Goal: Check status

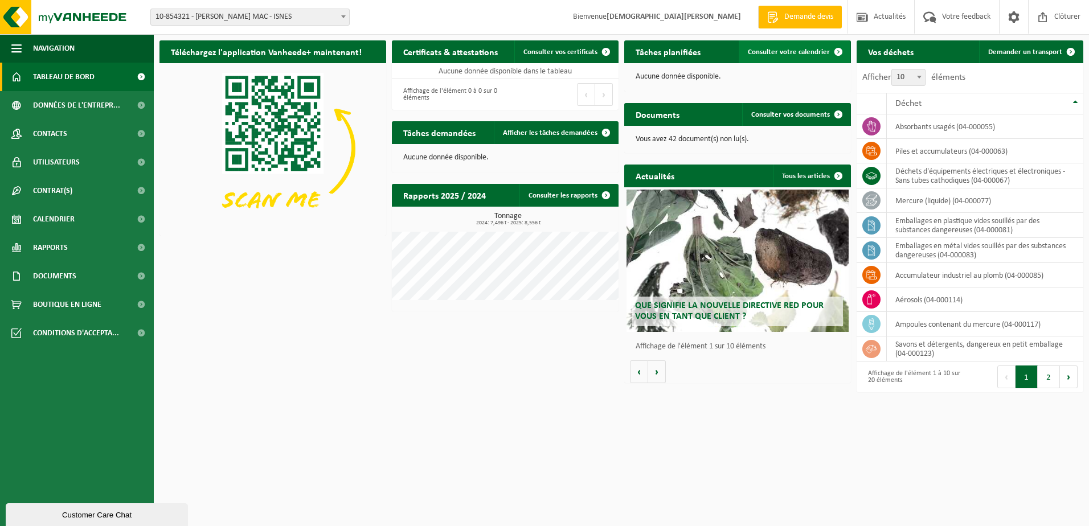
click at [777, 52] on span "Consulter votre calendrier" at bounding box center [789, 51] width 82 height 7
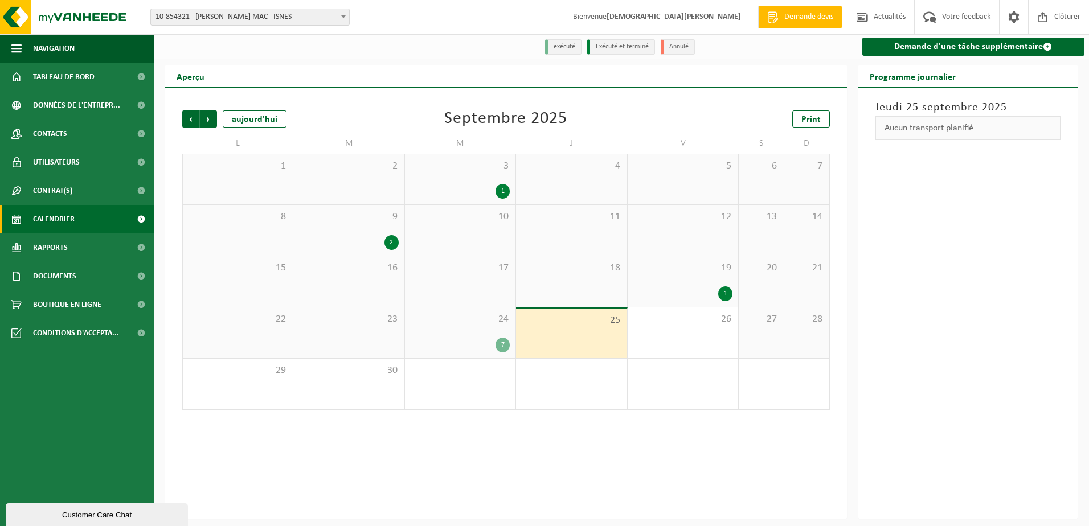
click at [501, 345] on div "7" at bounding box center [502, 345] width 14 height 15
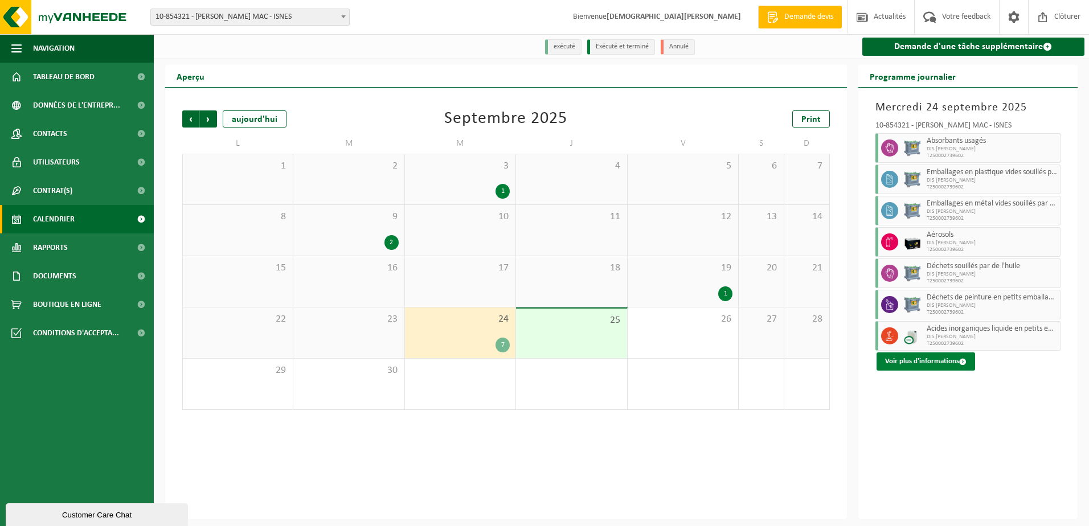
click at [935, 361] on button "Voir plus d'informations" at bounding box center [925, 362] width 99 height 18
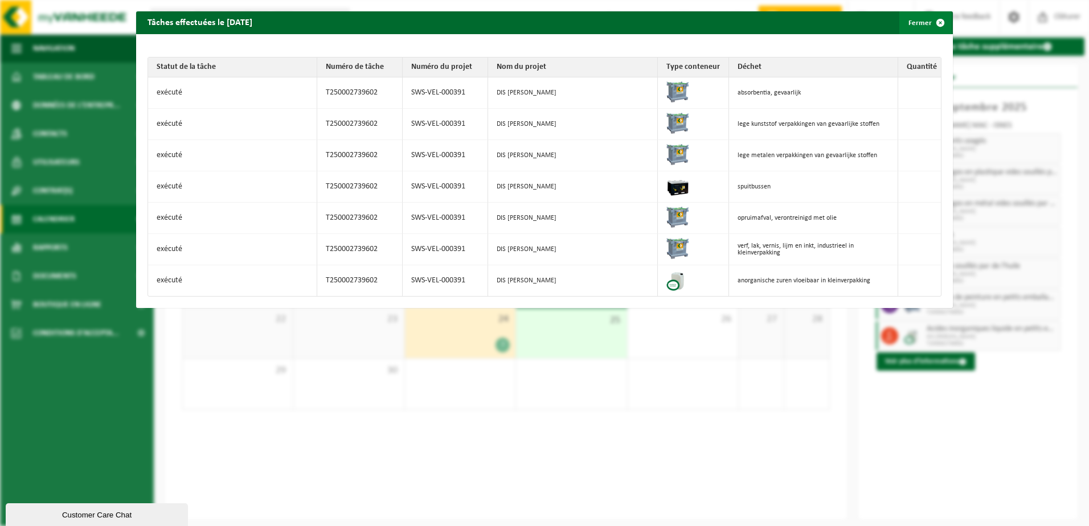
click at [933, 24] on span "button" at bounding box center [940, 22] width 23 height 23
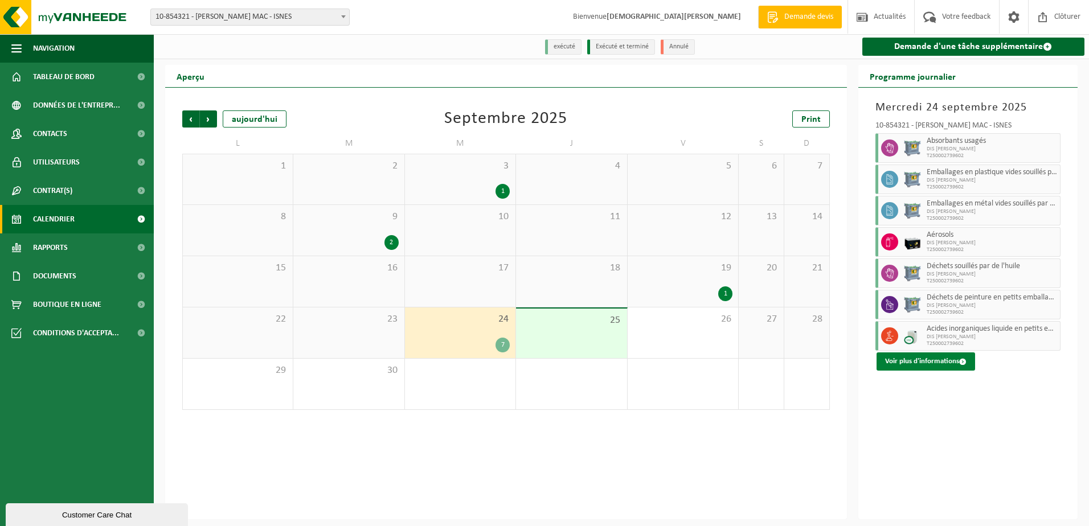
click at [925, 358] on button "Voir plus d'informations" at bounding box center [925, 362] width 99 height 18
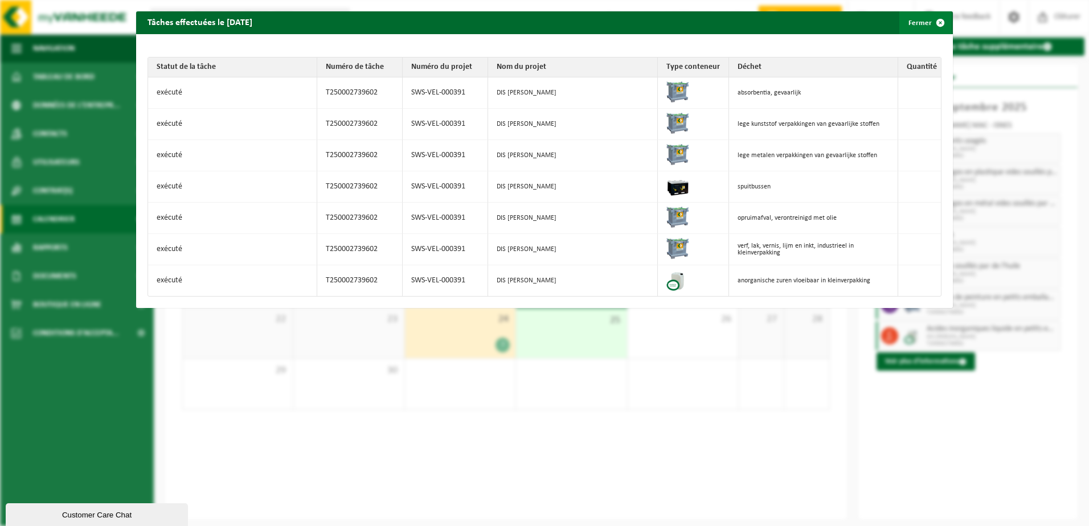
click at [936, 21] on span "button" at bounding box center [940, 22] width 23 height 23
